Goal: Transaction & Acquisition: Purchase product/service

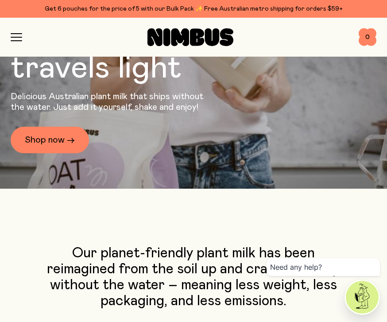
scroll to position [124, 0]
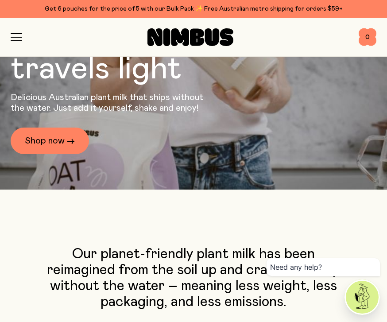
click at [63, 154] on link "Shop now →" at bounding box center [50, 141] width 78 height 27
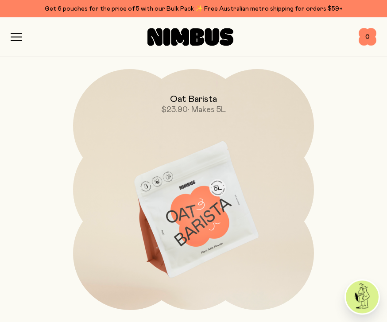
scroll to position [384, 0]
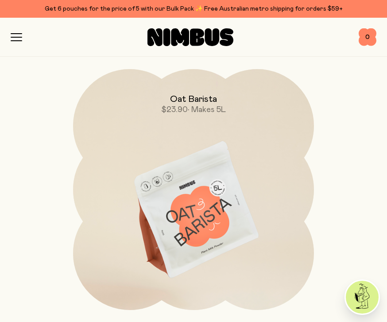
click at [212, 227] on img at bounding box center [193, 210] width 241 height 283
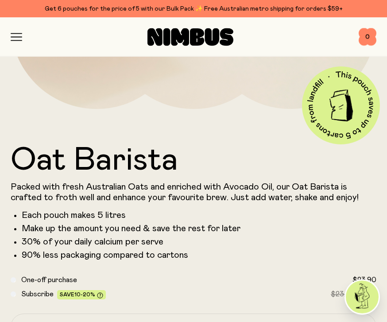
scroll to position [327, 0]
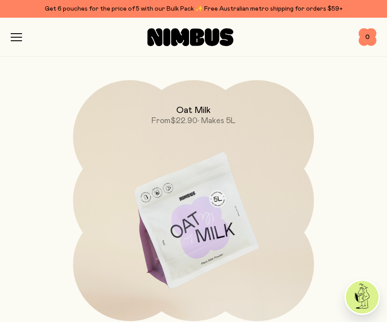
scroll to position [107, 0]
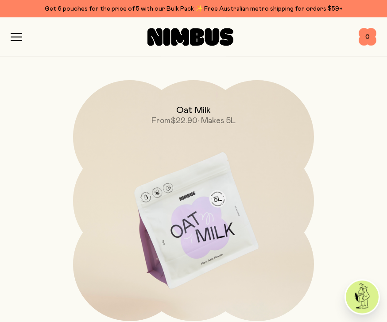
click at [216, 216] on img at bounding box center [193, 222] width 241 height 283
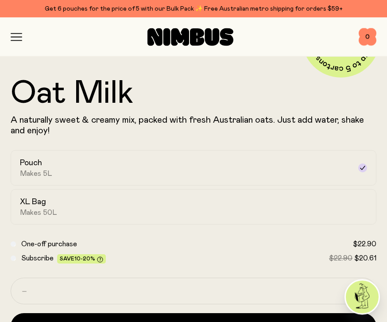
scroll to position [391, 0]
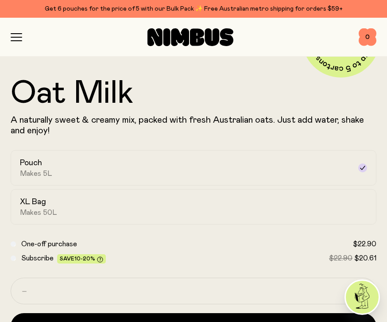
click at [46, 208] on div "XL Bag Makes 50L" at bounding box center [185, 207] width 331 height 20
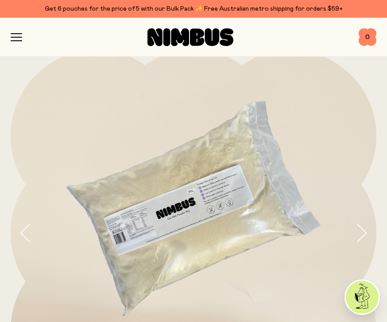
scroll to position [0, 0]
